Goal: Information Seeking & Learning: Learn about a topic

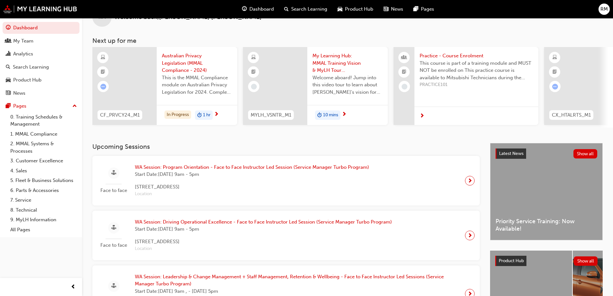
scroll to position [32, 0]
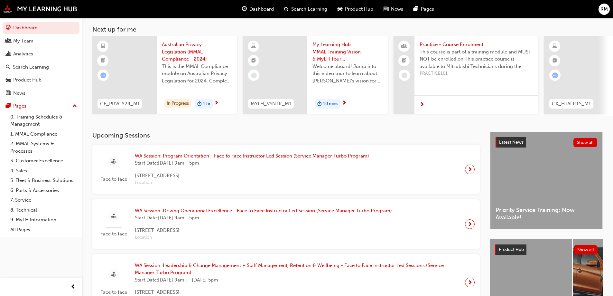
click at [302, 9] on span "Search Learning" at bounding box center [309, 8] width 36 height 7
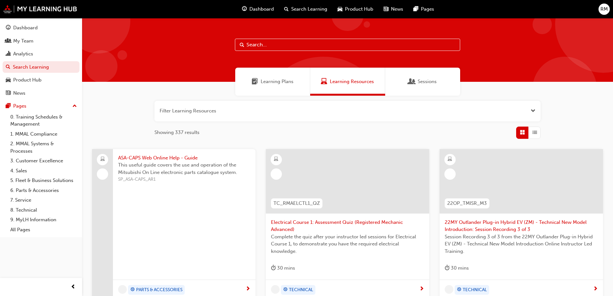
click at [263, 9] on span "Dashboard" at bounding box center [261, 8] width 24 height 7
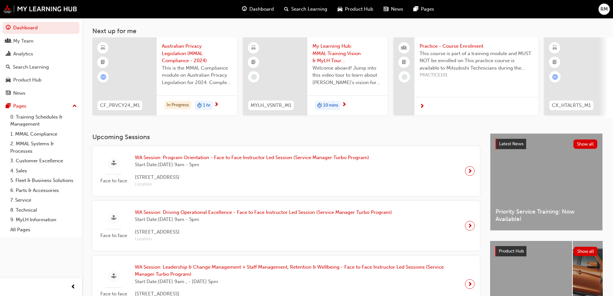
scroll to position [193, 0]
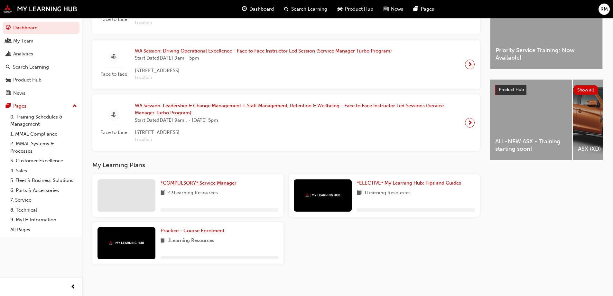
click at [176, 184] on span "*COMPULSORY* Service Manager" at bounding box center [199, 183] width 76 height 6
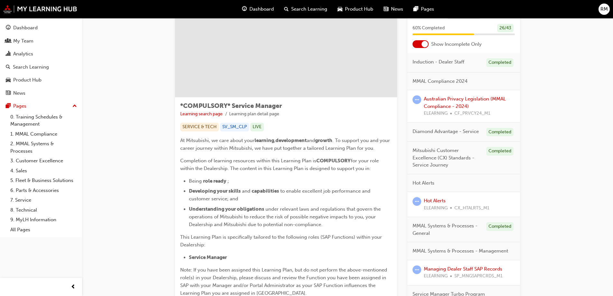
scroll to position [32, 0]
click at [469, 99] on link "Australian Privacy Legislation (MMAL Compliance - 2024)" at bounding box center [465, 103] width 82 height 13
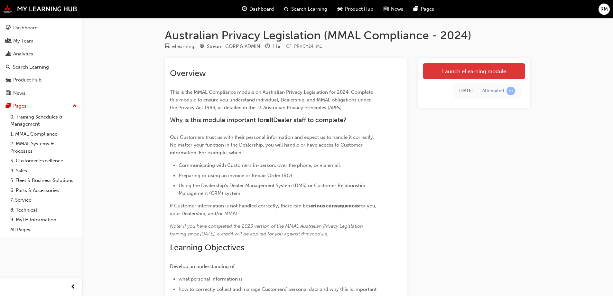
click at [484, 72] on link "Launch eLearning module" at bounding box center [474, 71] width 102 height 16
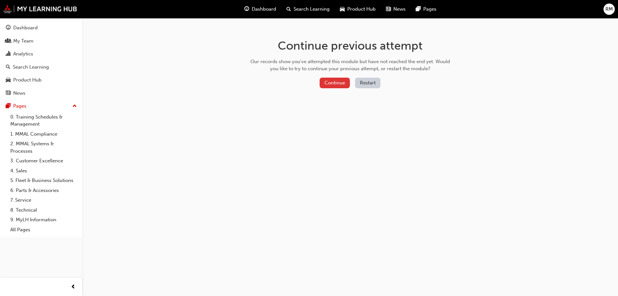
click at [340, 86] on button "Continue" at bounding box center [335, 83] width 30 height 11
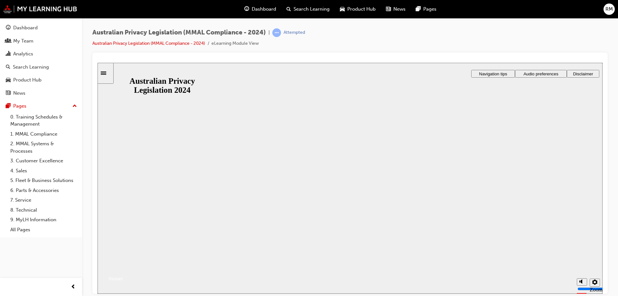
click at [123, 267] on button "Resume" at bounding box center [110, 271] width 25 height 8
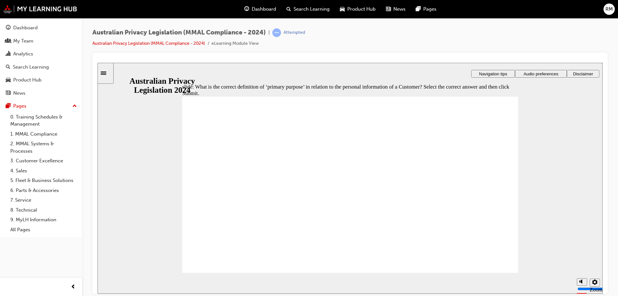
radio input "true"
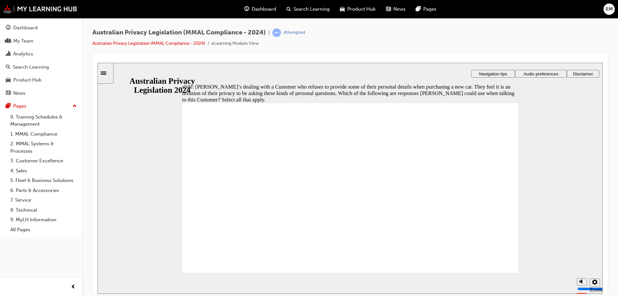
drag, startPoint x: 210, startPoint y: 164, endPoint x: 220, endPoint y: 179, distance: 18.6
checkbox input "true"
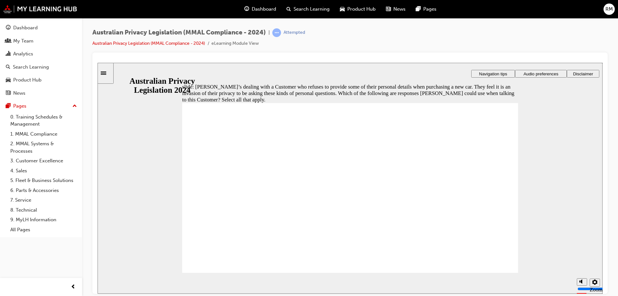
drag, startPoint x: 230, startPoint y: 254, endPoint x: 230, endPoint y: 259, distance: 4.8
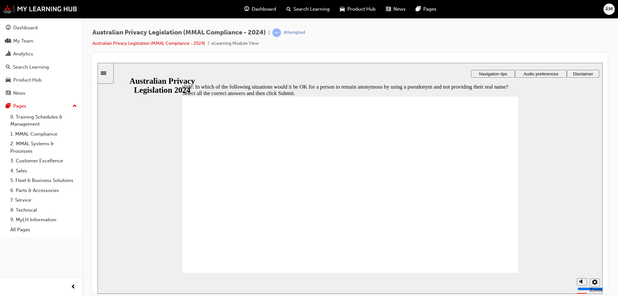
checkbox input "true"
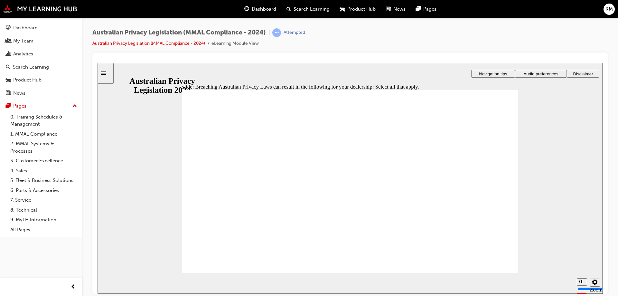
checkbox input "true"
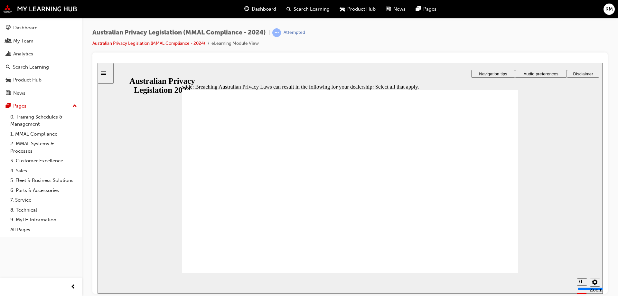
checkbox input "true"
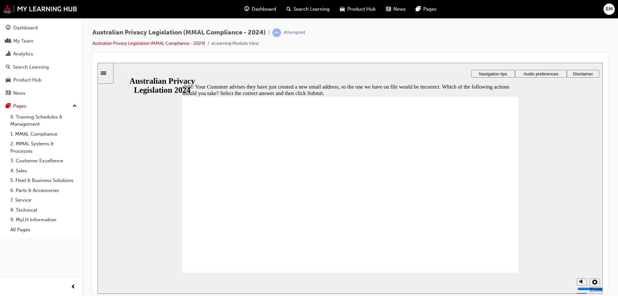
radio input "false"
radio input "true"
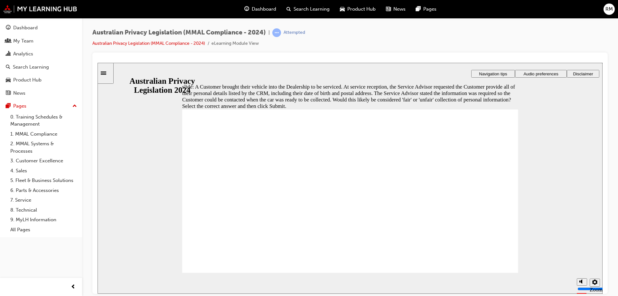
radio input "true"
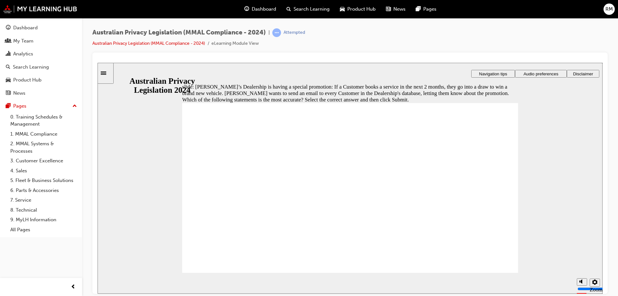
radio input "true"
drag, startPoint x: 296, startPoint y: 173, endPoint x: 313, endPoint y: 275, distance: 103.0
radio input "true"
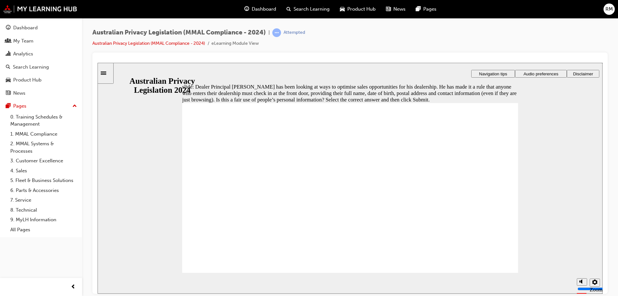
radio input "false"
radio input "true"
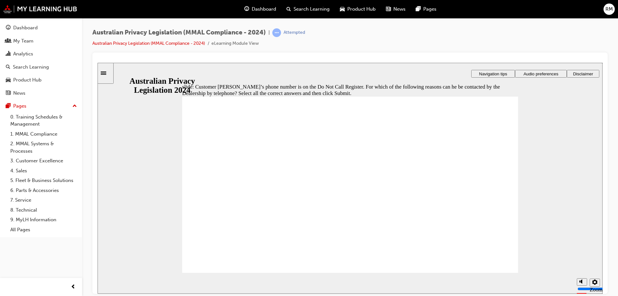
checkbox input "true"
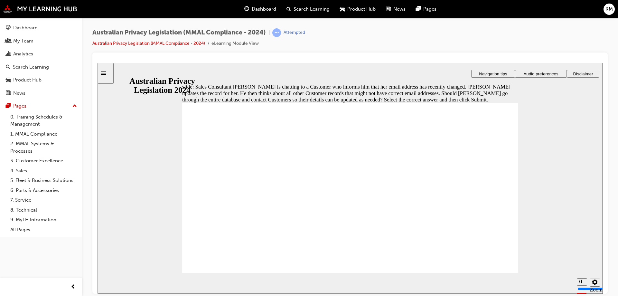
radio input "true"
drag, startPoint x: 472, startPoint y: 267, endPoint x: 476, endPoint y: 268, distance: 3.9
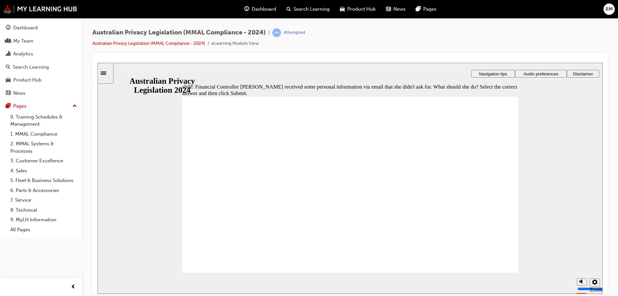
radio input "true"
drag, startPoint x: 230, startPoint y: 248, endPoint x: 231, endPoint y: 254, distance: 6.3
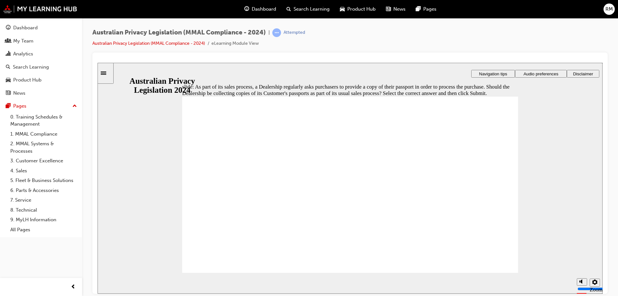
radio input "true"
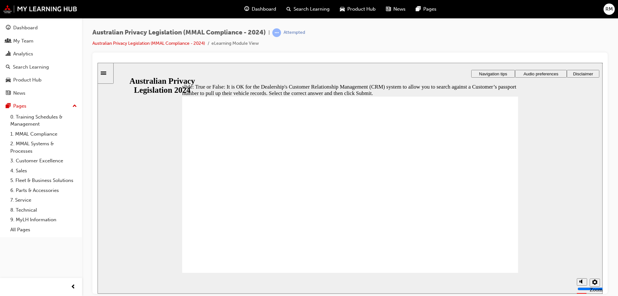
click at [504, 272] on section "Playback Speed 2 1.75 1.5 1.25 0.75" at bounding box center [350, 282] width 505 height 21
radio input "true"
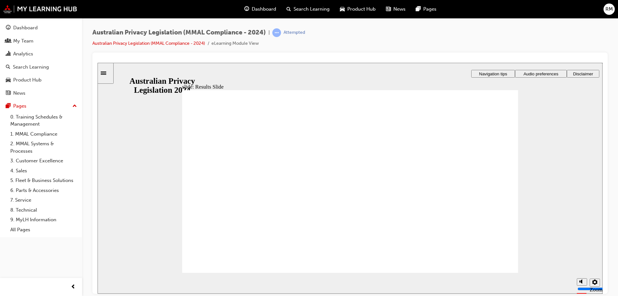
drag, startPoint x: 209, startPoint y: 160, endPoint x: 280, endPoint y: 172, distance: 72.1
checkbox input "true"
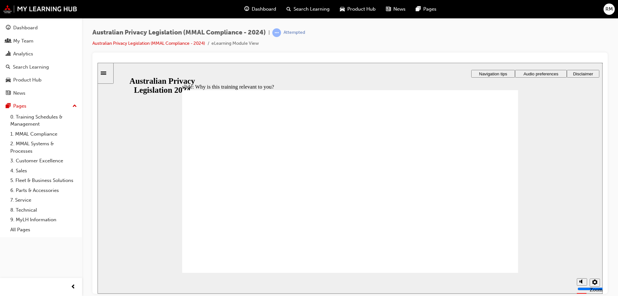
checkbox input "true"
drag, startPoint x: 245, startPoint y: 170, endPoint x: 296, endPoint y: 242, distance: 87.9
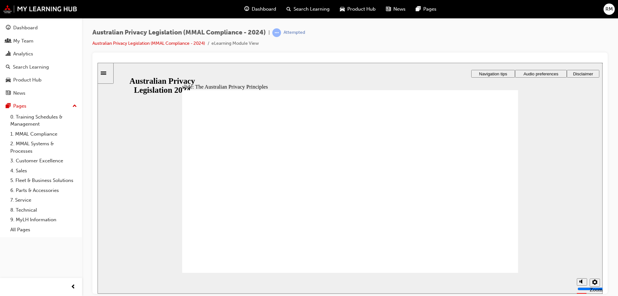
drag, startPoint x: 451, startPoint y: 243, endPoint x: 456, endPoint y: 227, distance: 17.0
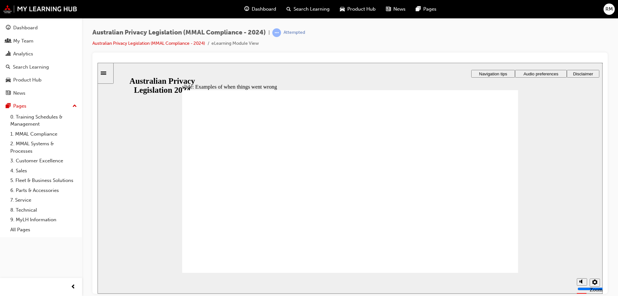
radio input "true"
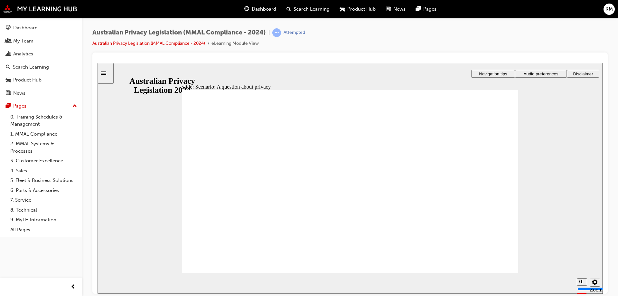
radio input "true"
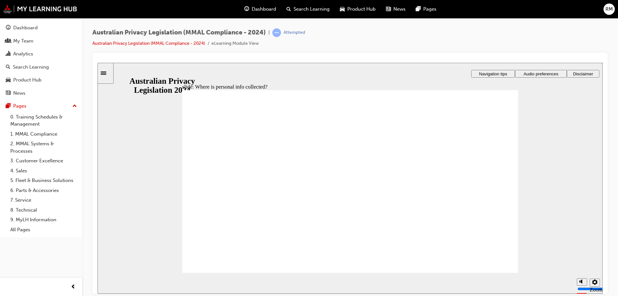
drag, startPoint x: 344, startPoint y: 171, endPoint x: 444, endPoint y: 211, distance: 107.6
drag, startPoint x: 356, startPoint y: 173, endPoint x: 273, endPoint y: 213, distance: 91.9
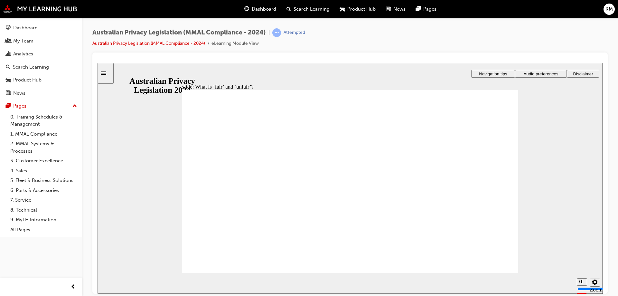
drag, startPoint x: 367, startPoint y: 176, endPoint x: 466, endPoint y: 223, distance: 109.4
drag, startPoint x: 357, startPoint y: 181, endPoint x: 455, endPoint y: 229, distance: 109.7
drag, startPoint x: 344, startPoint y: 172, endPoint x: 254, endPoint y: 211, distance: 98.8
drag, startPoint x: 352, startPoint y: 173, endPoint x: 457, endPoint y: 217, distance: 114.3
drag, startPoint x: 454, startPoint y: 218, endPoint x: 282, endPoint y: 218, distance: 171.3
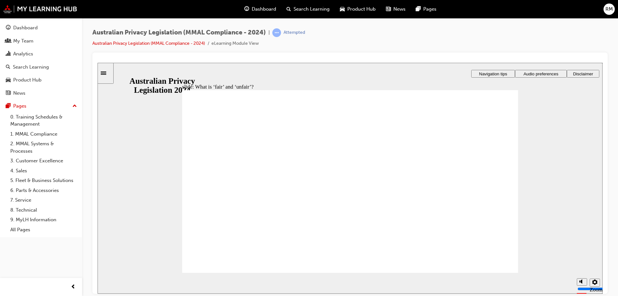
drag, startPoint x: 407, startPoint y: 221, endPoint x: 442, endPoint y: 229, distance: 35.8
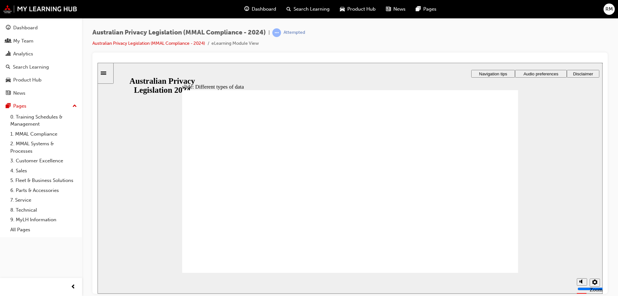
checkbox input "true"
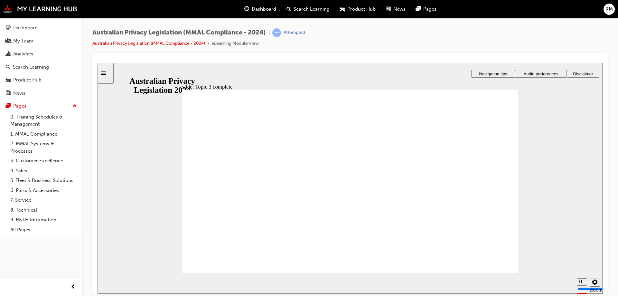
drag, startPoint x: 277, startPoint y: 129, endPoint x: 280, endPoint y: 129, distance: 3.9
checkbox input "true"
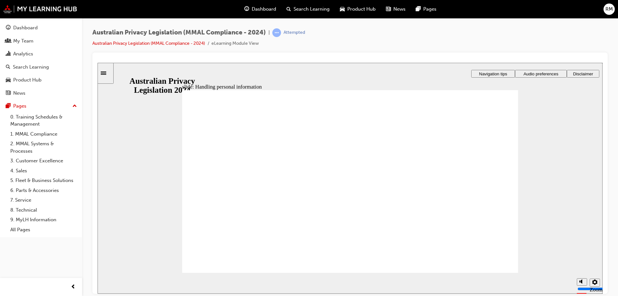
checkbox input "true"
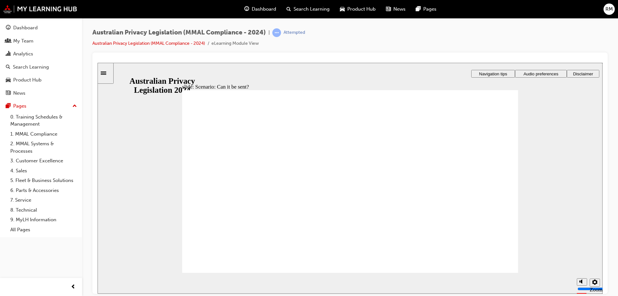
radio input "true"
drag, startPoint x: 331, startPoint y: 182, endPoint x: 309, endPoint y: 182, distance: 22.5
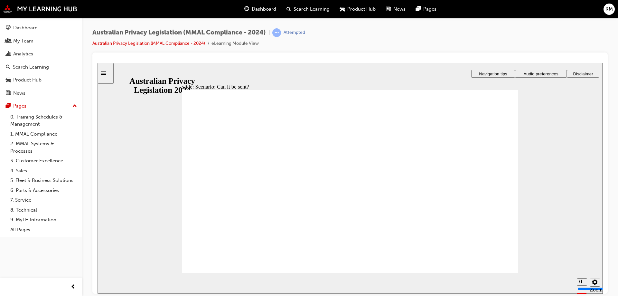
drag, startPoint x: 243, startPoint y: 139, endPoint x: 255, endPoint y: 144, distance: 12.6
drag, startPoint x: 370, startPoint y: 148, endPoint x: 358, endPoint y: 147, distance: 11.9
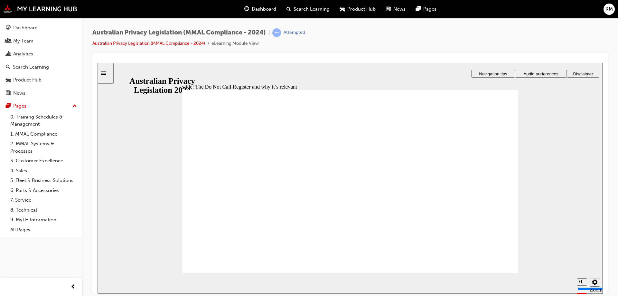
drag, startPoint x: 347, startPoint y: 148, endPoint x: 397, endPoint y: 155, distance: 50.6
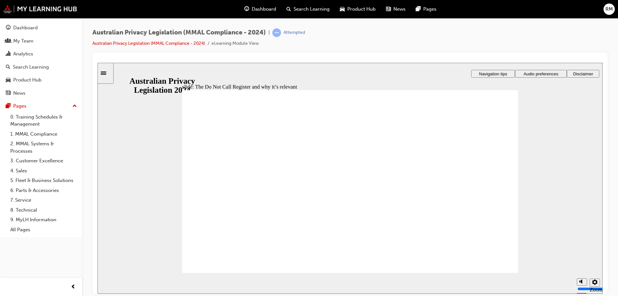
radio input "true"
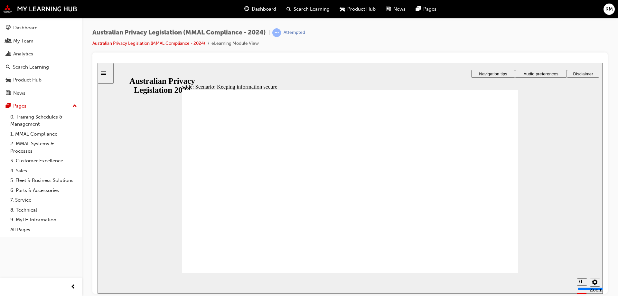
radio input "true"
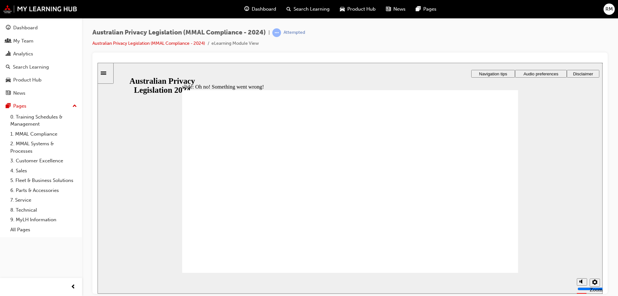
click at [490, 271] on div "slide: Oh no! Something went wrong! Rectangle 1 Rectangle 3 Oh no! Something we…" at bounding box center [350, 177] width 505 height 231
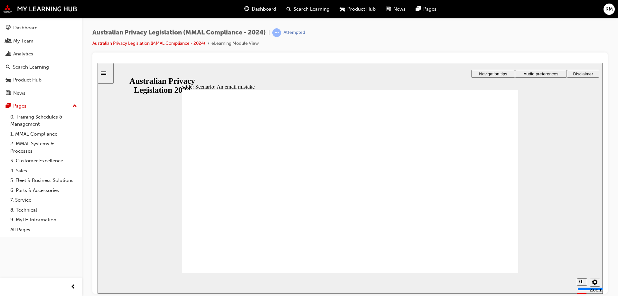
radio input "true"
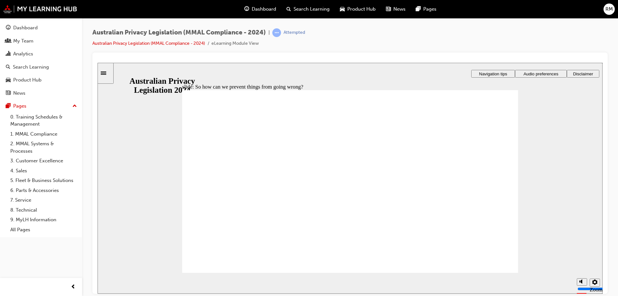
drag, startPoint x: 406, startPoint y: 157, endPoint x: 417, endPoint y: 155, distance: 11.3
radio input "true"
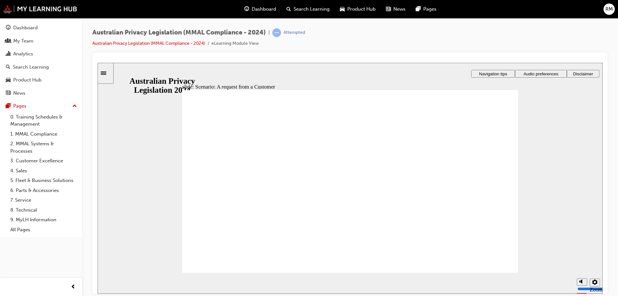
radio input "true"
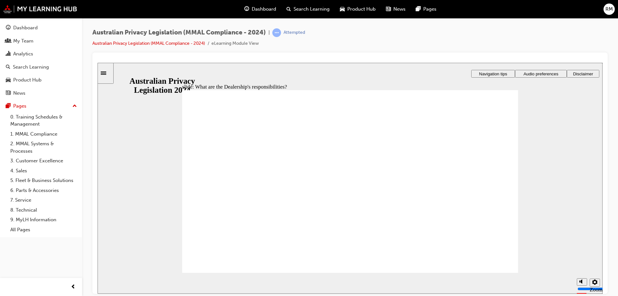
drag, startPoint x: 371, startPoint y: 164, endPoint x: 429, endPoint y: 159, distance: 58.5
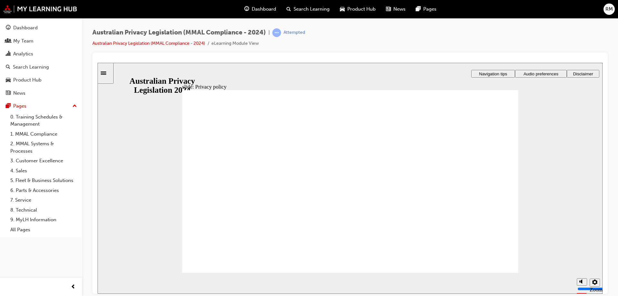
drag, startPoint x: 475, startPoint y: 117, endPoint x: 478, endPoint y: 115, distance: 3.5
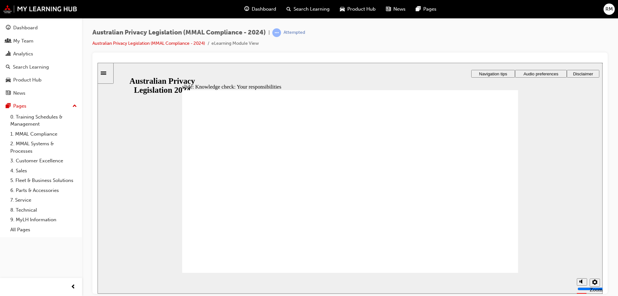
checkbox input "true"
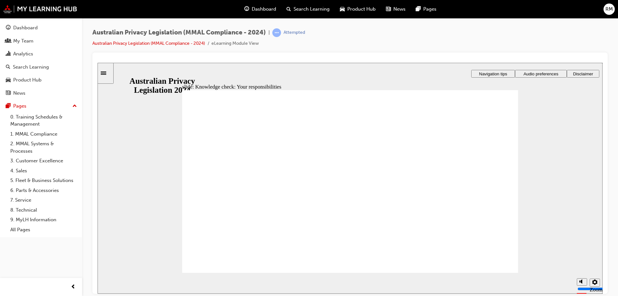
drag, startPoint x: 248, startPoint y: 261, endPoint x: 238, endPoint y: 261, distance: 10.0
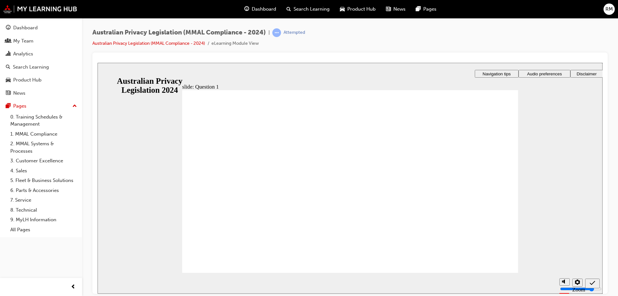
radio input "true"
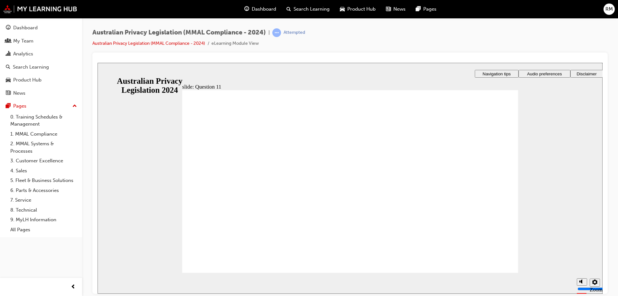
radio input "true"
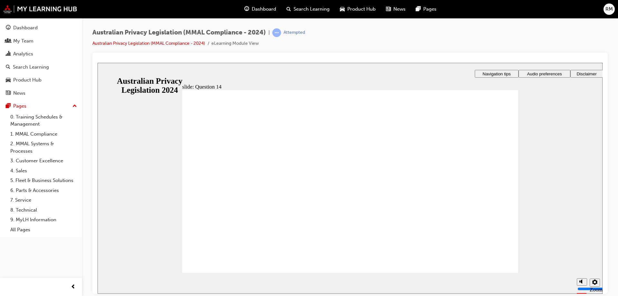
radio input "true"
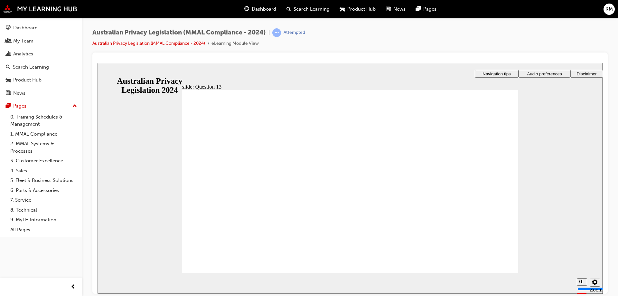
radio input "true"
drag, startPoint x: 211, startPoint y: 125, endPoint x: 310, endPoint y: 130, distance: 99.3
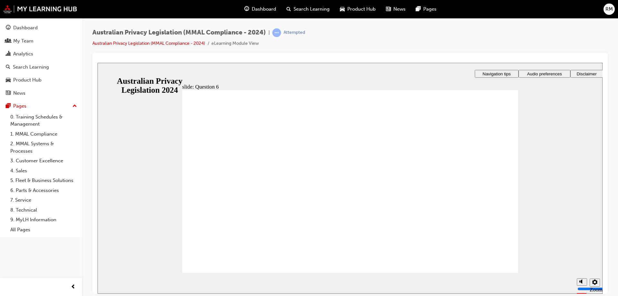
radio input "true"
checkbox input "true"
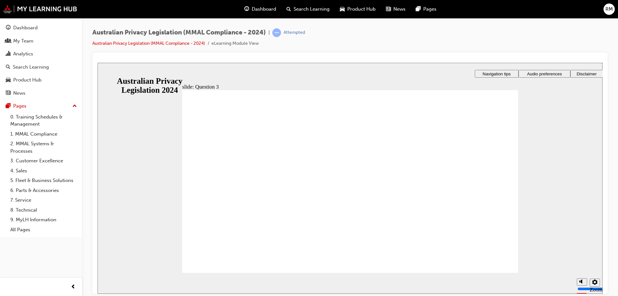
radio input "true"
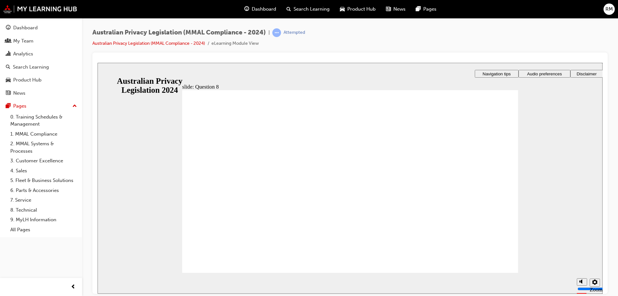
radio input "true"
checkbox input "true"
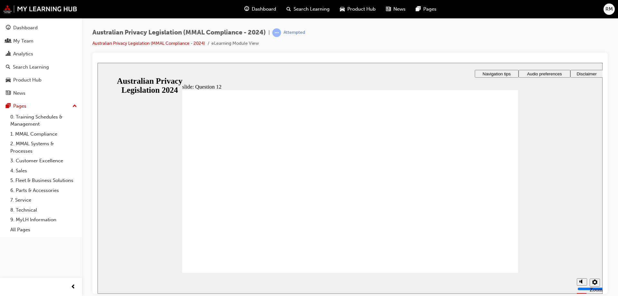
radio input "true"
drag, startPoint x: 231, startPoint y: 255, endPoint x: 230, endPoint y: 258, distance: 3.3
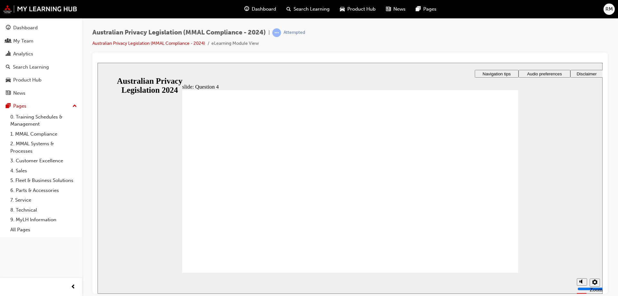
radio input "true"
drag, startPoint x: 304, startPoint y: 156, endPoint x: 245, endPoint y: 254, distance: 113.5
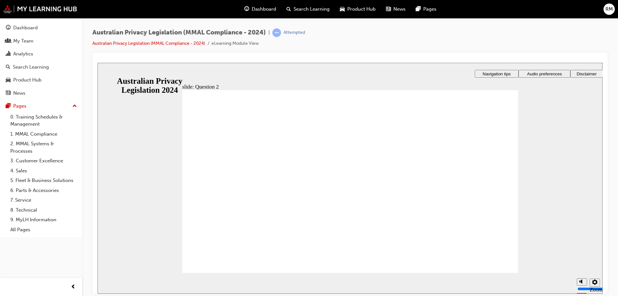
radio input "true"
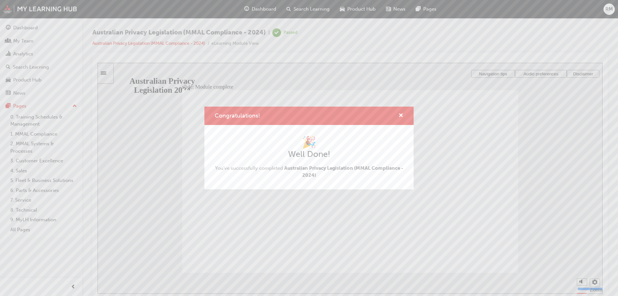
click at [404, 116] on div "Congratulations!" at bounding box center [308, 116] width 209 height 18
click at [269, 10] on div "Congratulations! 🎉 Well Done! You've successfully completed Australian Privacy …" at bounding box center [309, 148] width 618 height 296
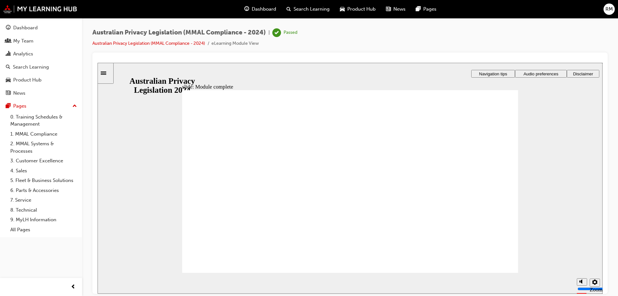
click at [258, 11] on span "Dashboard" at bounding box center [264, 8] width 24 height 7
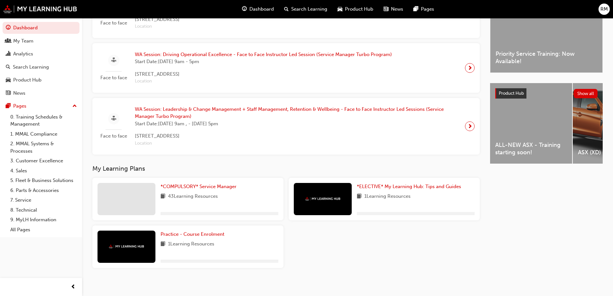
scroll to position [193, 0]
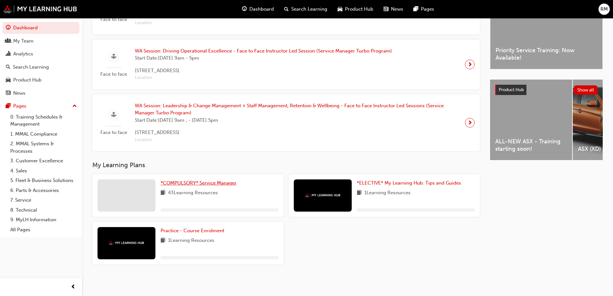
click at [200, 185] on span "*COMPULSORY* Service Manager" at bounding box center [199, 183] width 76 height 6
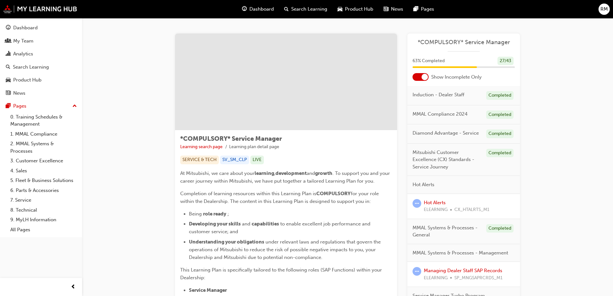
scroll to position [32, 0]
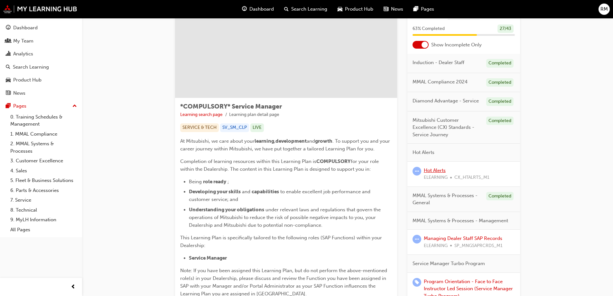
click at [439, 171] on link "Hot Alerts" at bounding box center [435, 170] width 22 height 6
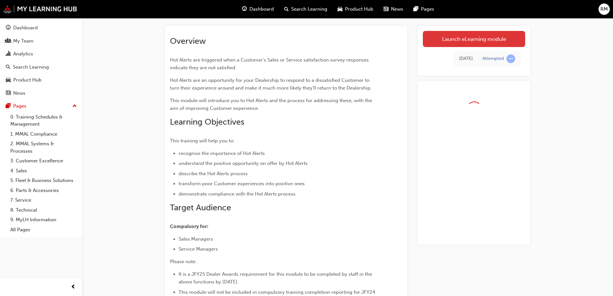
click at [469, 37] on link "Launch eLearning module" at bounding box center [474, 39] width 102 height 16
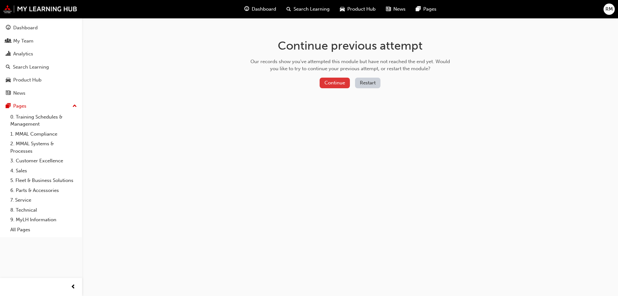
click at [337, 79] on button "Continue" at bounding box center [335, 83] width 30 height 11
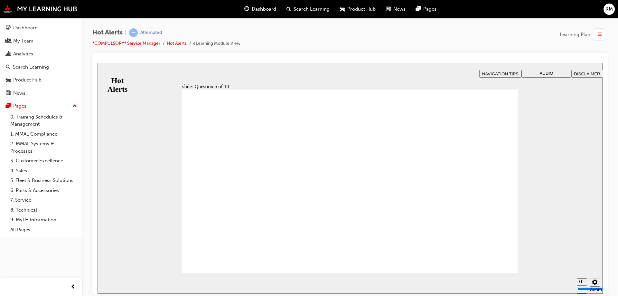
checkbox input "true"
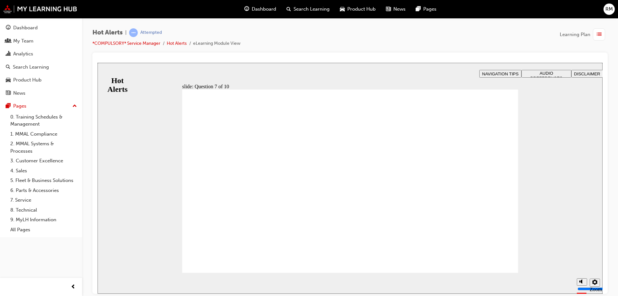
drag, startPoint x: 254, startPoint y: 204, endPoint x: 419, endPoint y: 152, distance: 172.9
drag, startPoint x: 311, startPoint y: 188, endPoint x: 475, endPoint y: 240, distance: 172.5
drag, startPoint x: 429, startPoint y: 147, endPoint x: 429, endPoint y: 182, distance: 35.1
drag, startPoint x: 307, startPoint y: 223, endPoint x: 469, endPoint y: 153, distance: 176.3
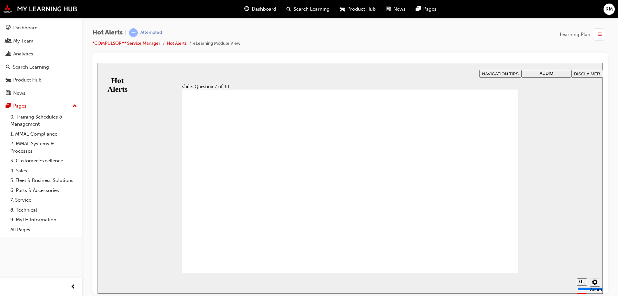
drag, startPoint x: 309, startPoint y: 244, endPoint x: 472, endPoint y: 210, distance: 166.4
drag, startPoint x: 359, startPoint y: 229, endPoint x: 357, endPoint y: 232, distance: 3.8
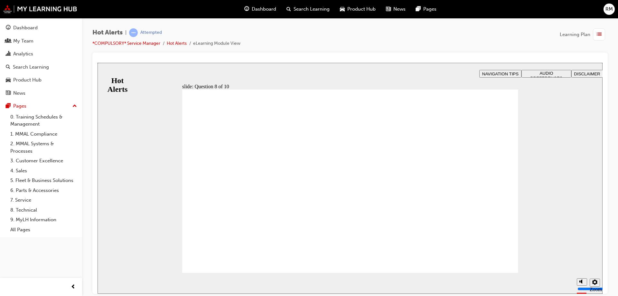
checkbox input "true"
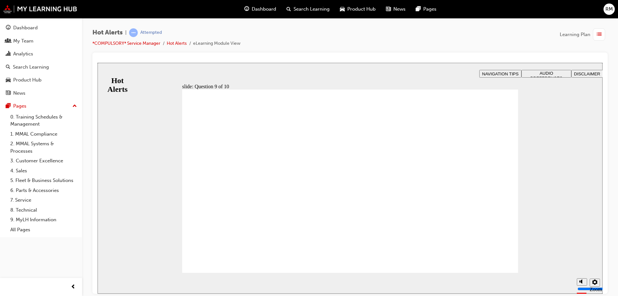
checkbox input "true"
drag, startPoint x: 441, startPoint y: 168, endPoint x: 436, endPoint y: 177, distance: 10.5
checkbox input "true"
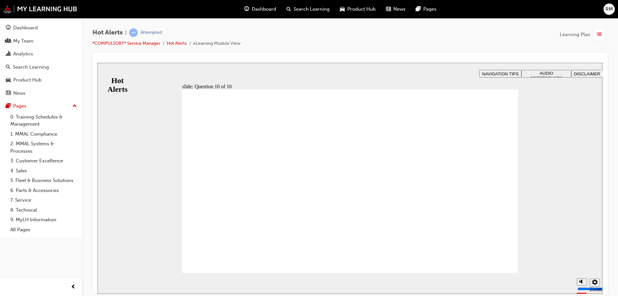
checkbox input "true"
drag, startPoint x: 385, startPoint y: 161, endPoint x: 361, endPoint y: 185, distance: 33.9
checkbox input "true"
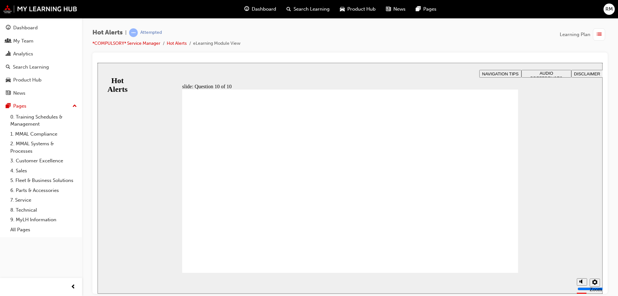
checkbox input "true"
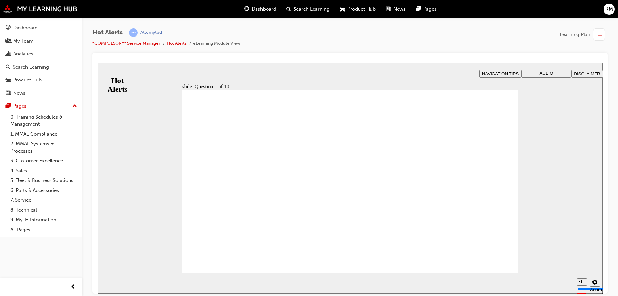
checkbox input "true"
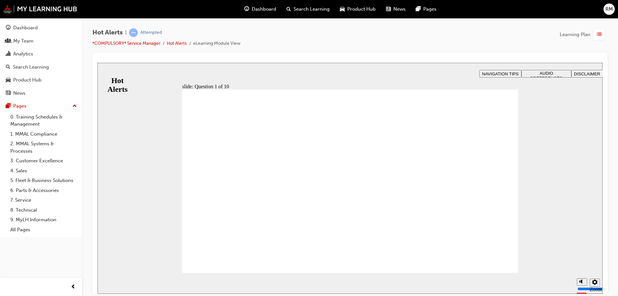
drag, startPoint x: 421, startPoint y: 218, endPoint x: 298, endPoint y: 159, distance: 135.8
drag, startPoint x: 402, startPoint y: 179, endPoint x: 284, endPoint y: 219, distance: 124.3
drag, startPoint x: 346, startPoint y: 202, endPoint x: 217, endPoint y: 241, distance: 134.8
drag, startPoint x: 442, startPoint y: 240, endPoint x: 316, endPoint y: 179, distance: 139.2
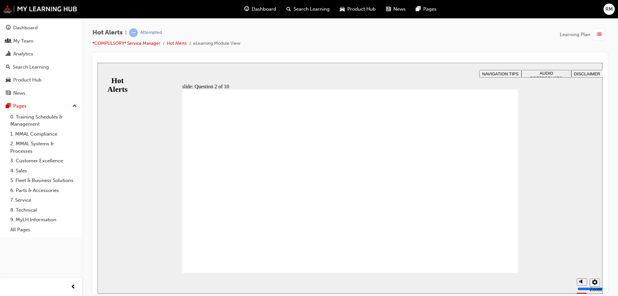
drag, startPoint x: 356, startPoint y: 161, endPoint x: 223, endPoint y: 203, distance: 139.3
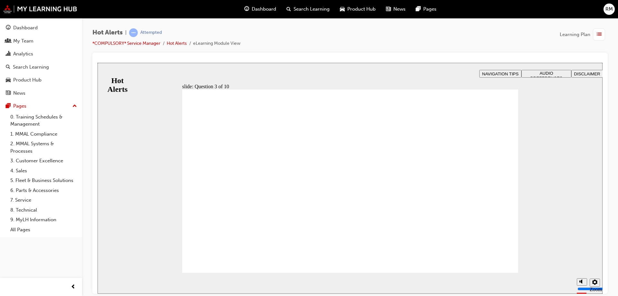
checkbox input "true"
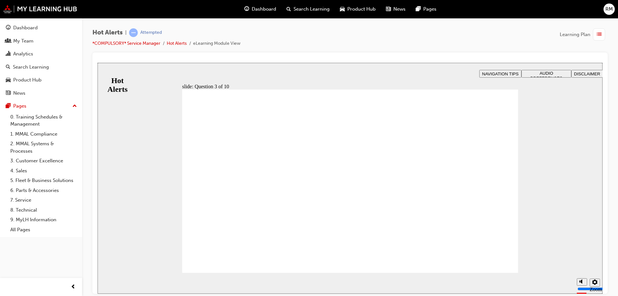
checkbox input "true"
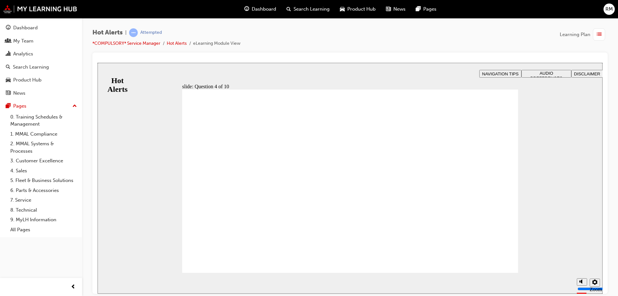
checkbox input "true"
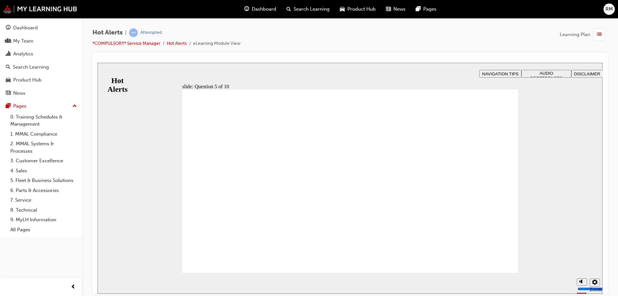
checkbox input "true"
drag, startPoint x: 273, startPoint y: 185, endPoint x: 269, endPoint y: 192, distance: 7.8
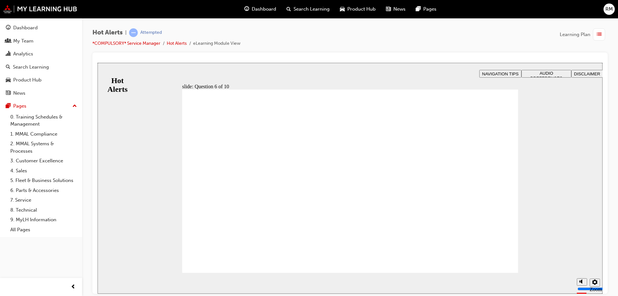
checkbox input "true"
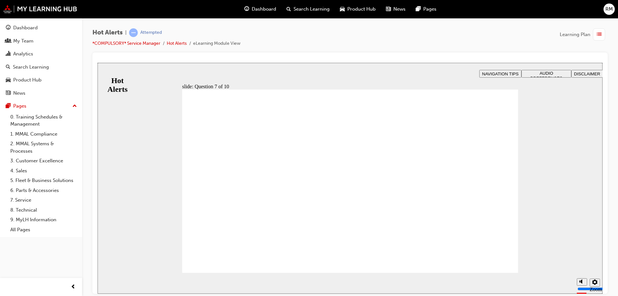
drag, startPoint x: 263, startPoint y: 203, endPoint x: 407, endPoint y: 151, distance: 153.5
drag, startPoint x: 262, startPoint y: 240, endPoint x: 408, endPoint y: 186, distance: 156.3
drag, startPoint x: 298, startPoint y: 184, endPoint x: 426, endPoint y: 208, distance: 130.1
drag, startPoint x: 347, startPoint y: 233, endPoint x: 465, endPoint y: 241, distance: 118.4
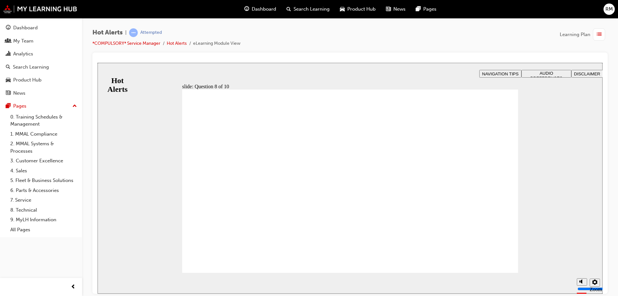
checkbox input "true"
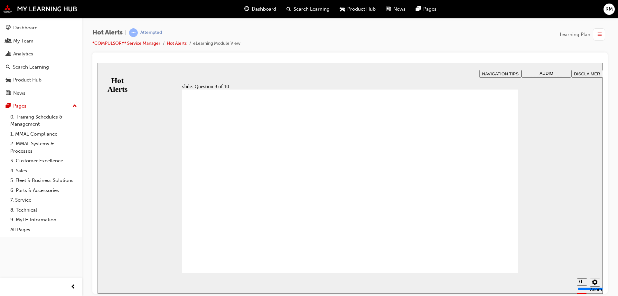
checkbox input "true"
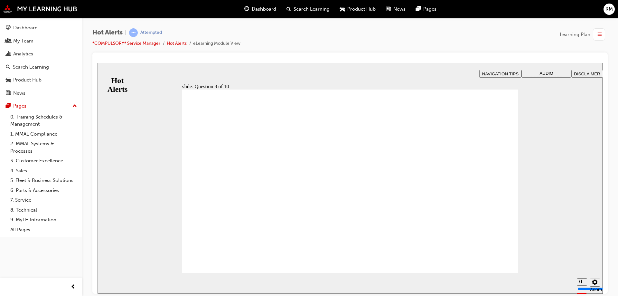
checkbox input "true"
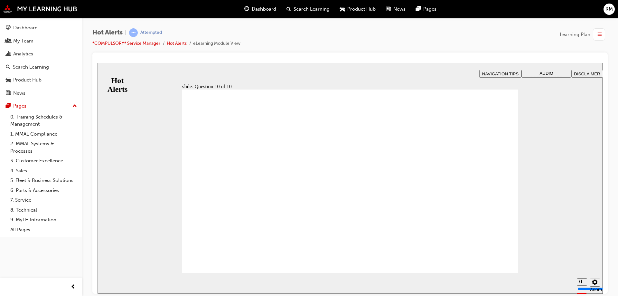
drag, startPoint x: 272, startPoint y: 192, endPoint x: 270, endPoint y: 183, distance: 9.5
checkbox input "true"
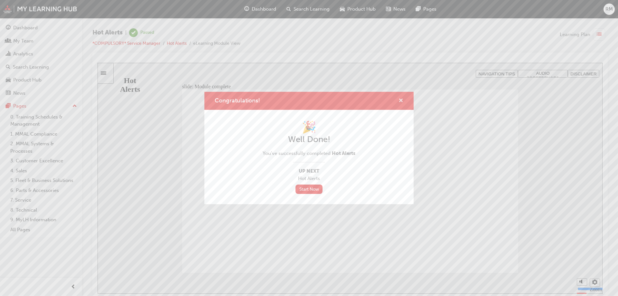
click at [403, 102] on span "cross-icon" at bounding box center [401, 101] width 5 height 6
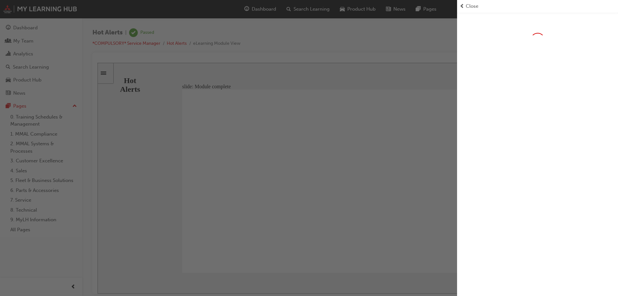
click at [468, 1] on div "Close" at bounding box center [537, 6] width 161 height 13
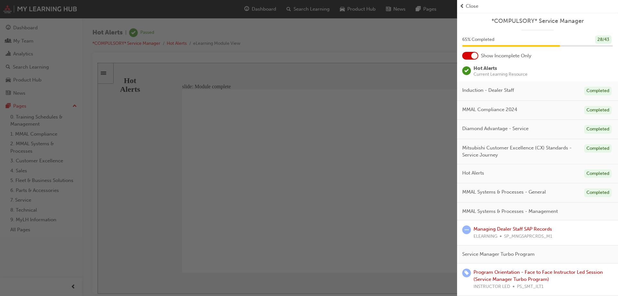
drag, startPoint x: 468, startPoint y: 4, endPoint x: 446, endPoint y: 6, distance: 22.0
click at [468, 4] on span "Close" at bounding box center [472, 6] width 13 height 7
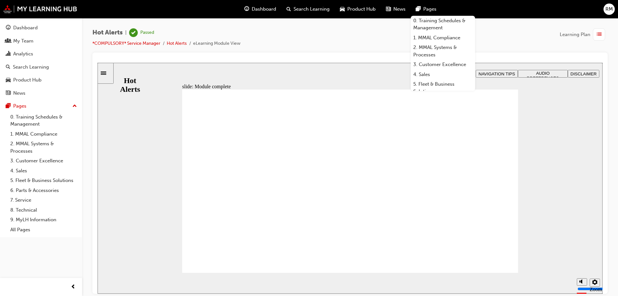
click at [249, 6] on span "guage-icon" at bounding box center [246, 9] width 5 height 8
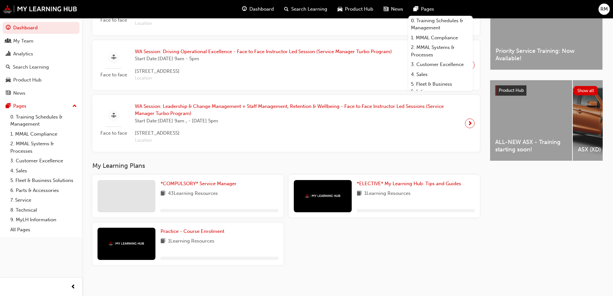
scroll to position [193, 0]
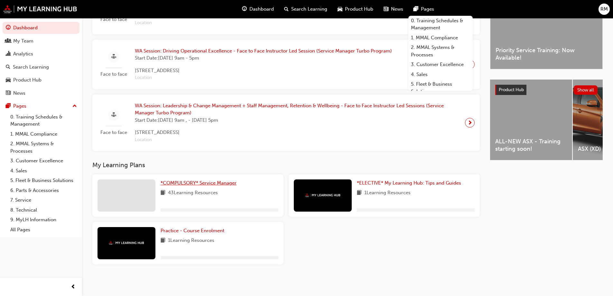
click at [203, 185] on span "*COMPULSORY* Service Manager" at bounding box center [199, 183] width 76 height 6
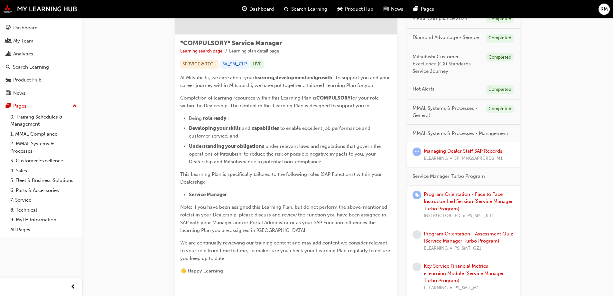
scroll to position [97, 0]
click at [481, 152] on link "Managing Dealer Staff SAP Records" at bounding box center [463, 150] width 79 height 6
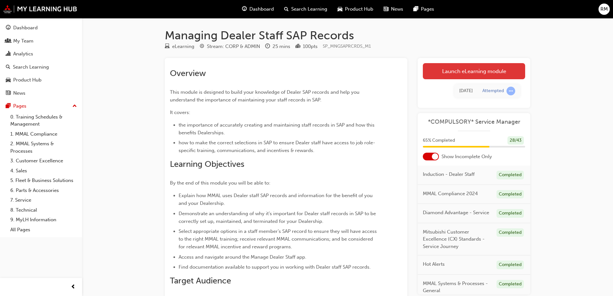
click at [467, 66] on link "Launch eLearning module" at bounding box center [474, 71] width 102 height 16
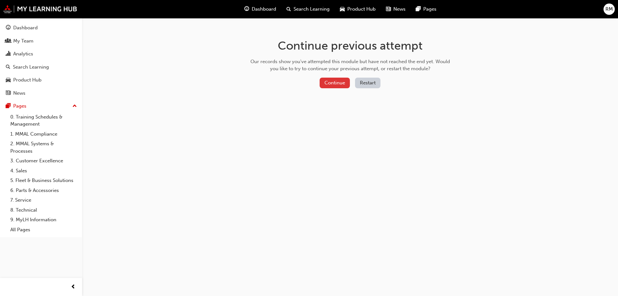
click at [342, 84] on button "Continue" at bounding box center [335, 83] width 30 height 11
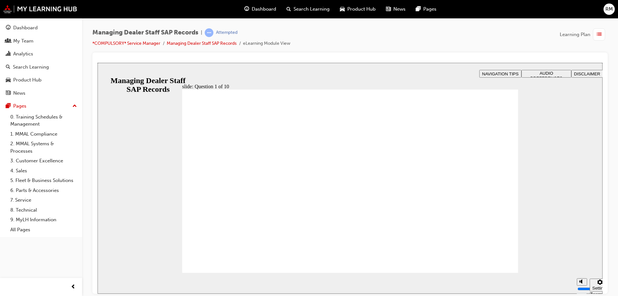
checkbox input "true"
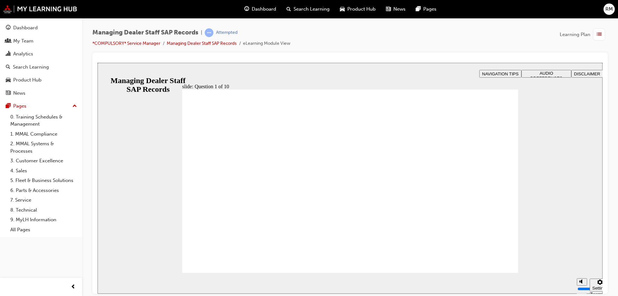
radio input "true"
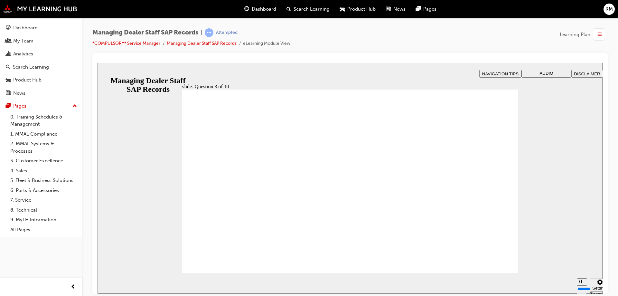
checkbox input "true"
checkbox input "false"
checkbox input "true"
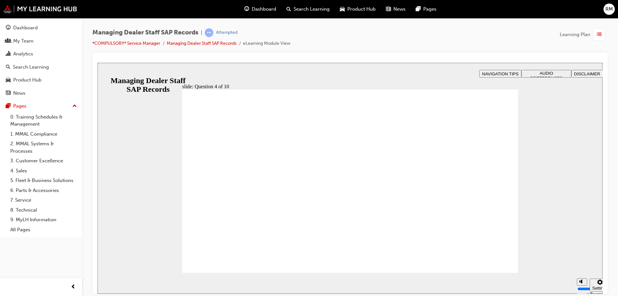
checkbox input "true"
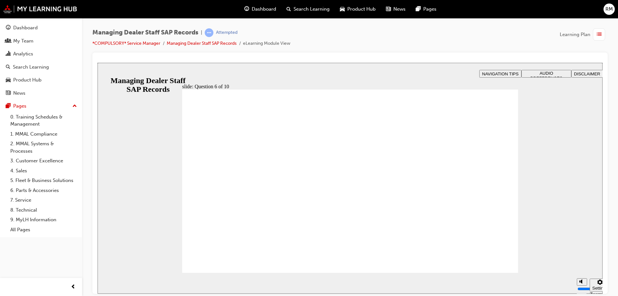
radio input "true"
checkbox input "true"
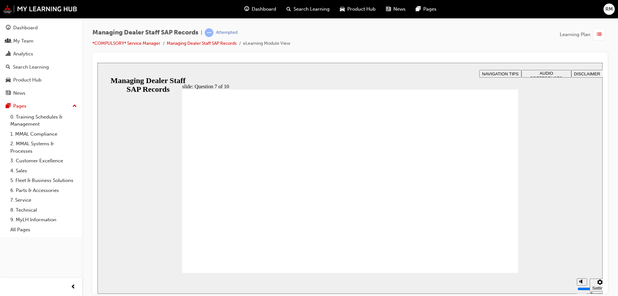
radio input "true"
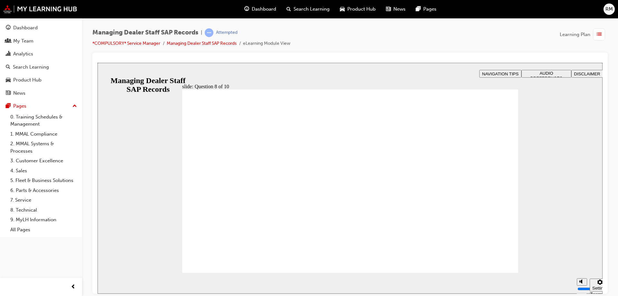
radio input "true"
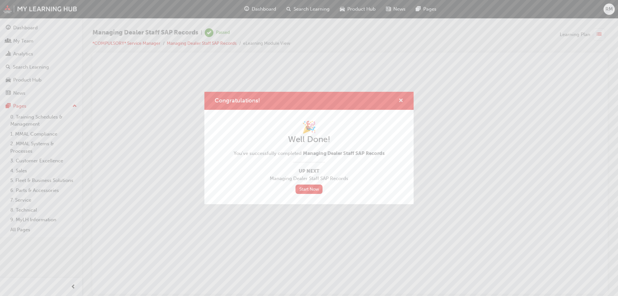
click at [401, 101] on span "cross-icon" at bounding box center [401, 101] width 5 height 6
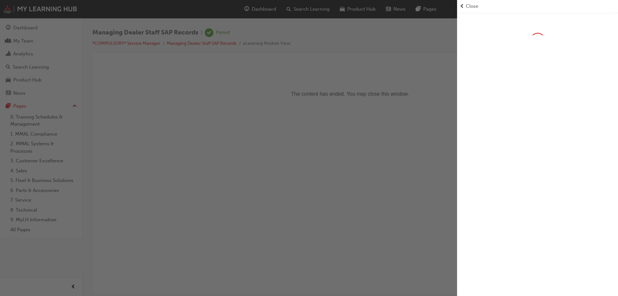
click at [266, 10] on div "button" at bounding box center [228, 148] width 457 height 296
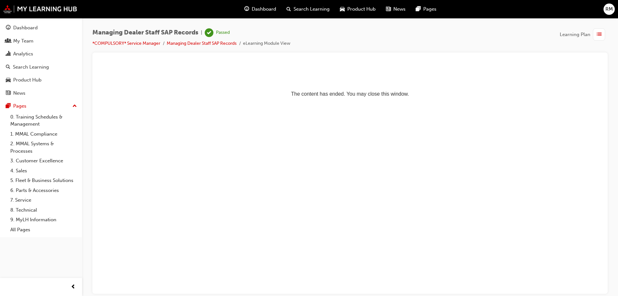
click at [247, 9] on span "guage-icon" at bounding box center [246, 9] width 5 height 8
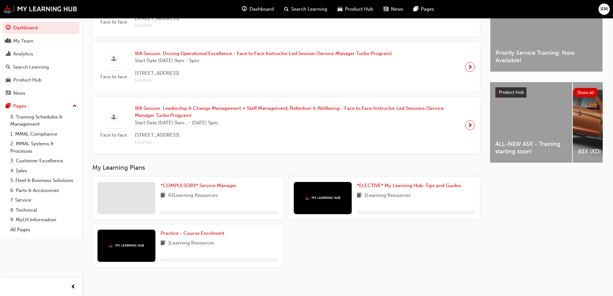
scroll to position [194, 0]
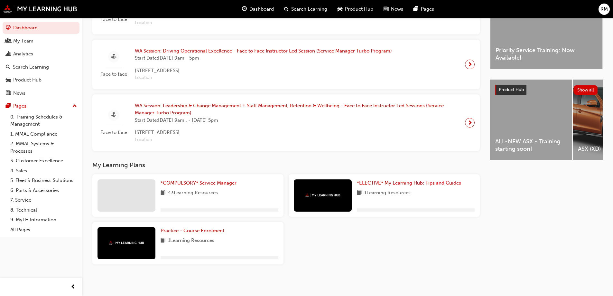
click at [205, 181] on span "*COMPULSORY* Service Manager" at bounding box center [199, 183] width 76 height 6
